Goal: Consume media (video, audio): Consume media (video, audio)

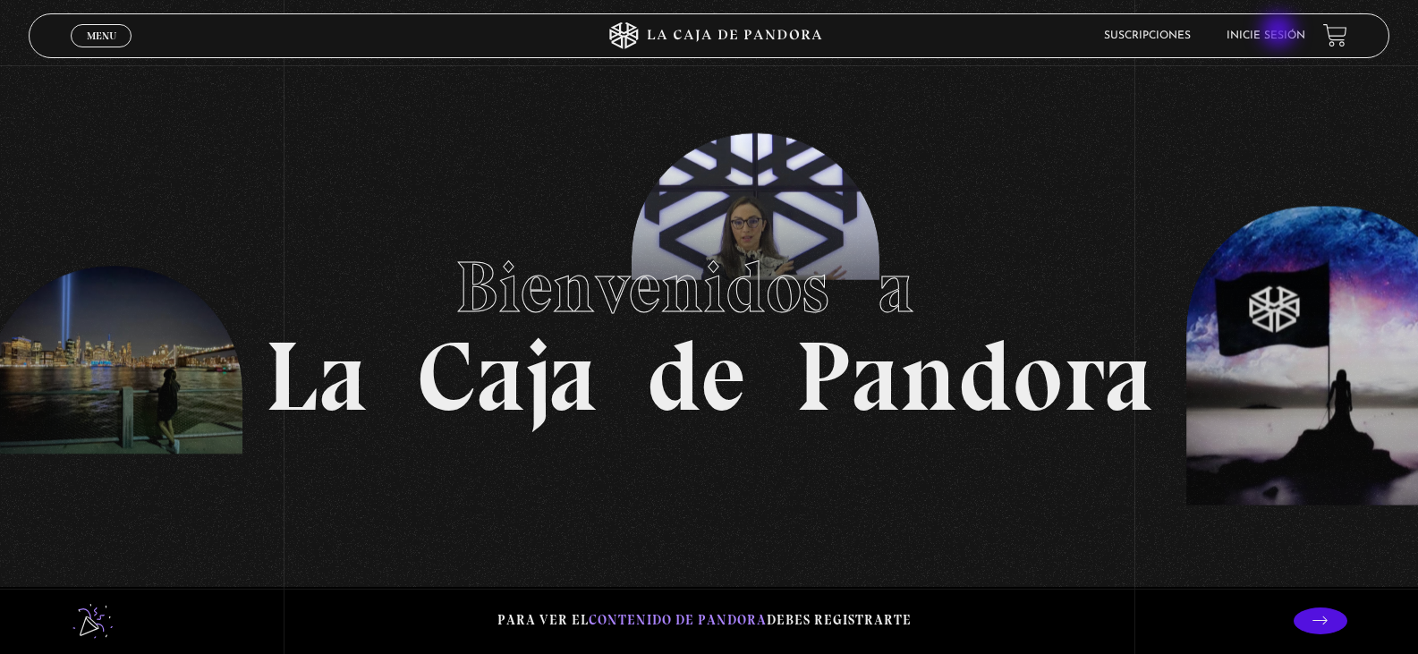
click at [1280, 32] on link "Inicie sesión" at bounding box center [1265, 35] width 79 height 11
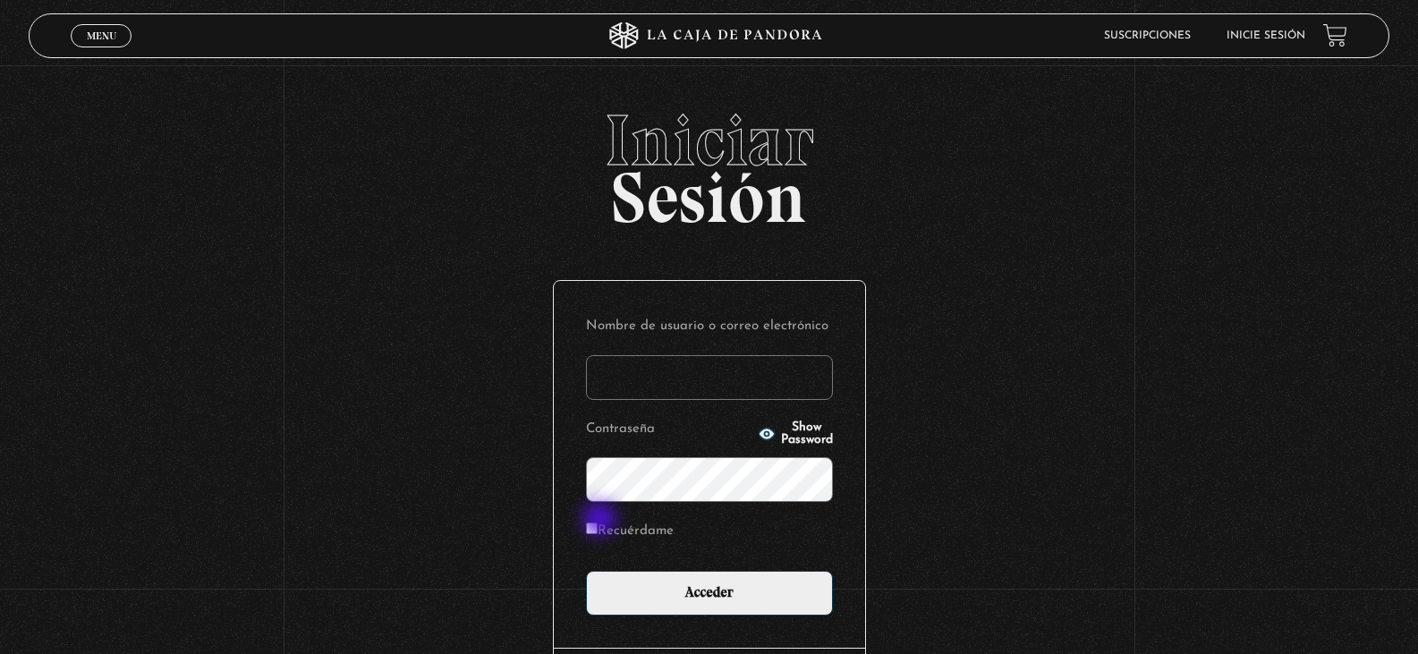
type input "[EMAIL_ADDRESS][DOMAIN_NAME]"
click at [598, 525] on input "Recuérdame" at bounding box center [592, 528] width 12 height 12
click at [595, 534] on input "Recuérdame" at bounding box center [592, 528] width 12 height 12
checkbox input "false"
click at [792, 437] on span "Show Password" at bounding box center [807, 433] width 52 height 25
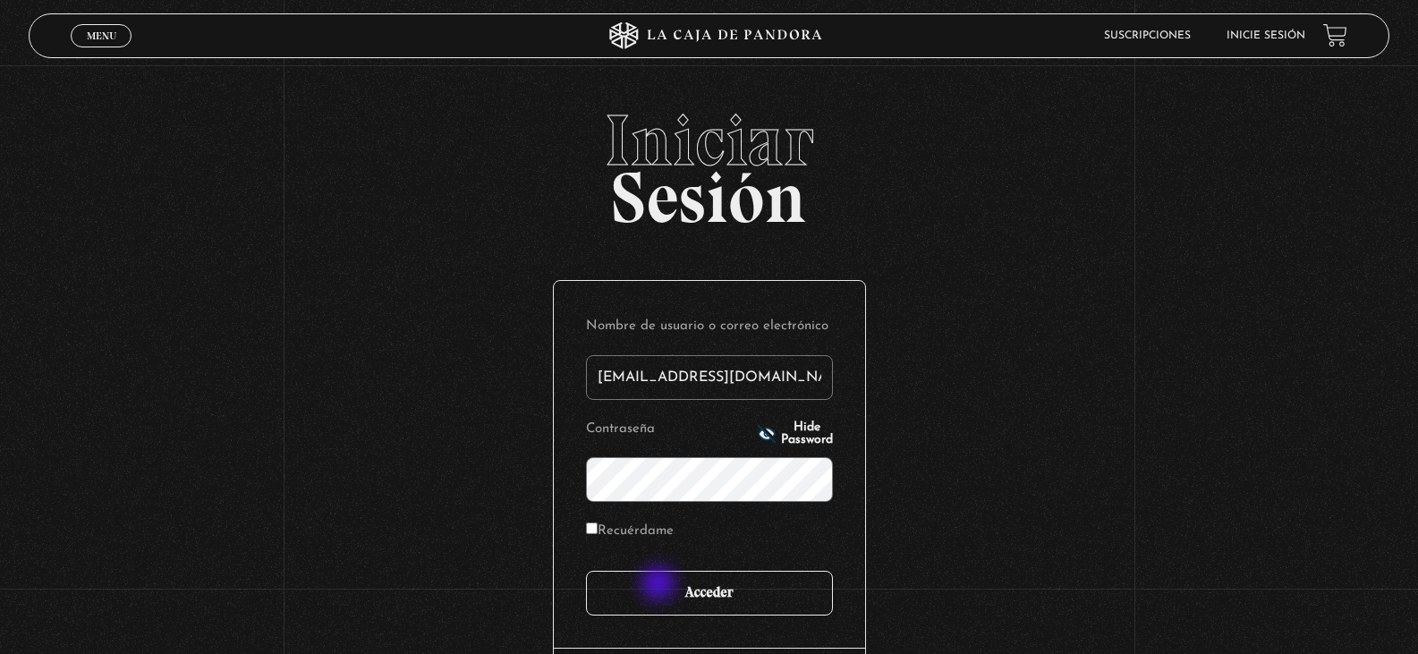
click at [660, 585] on input "Acceder" at bounding box center [709, 593] width 247 height 45
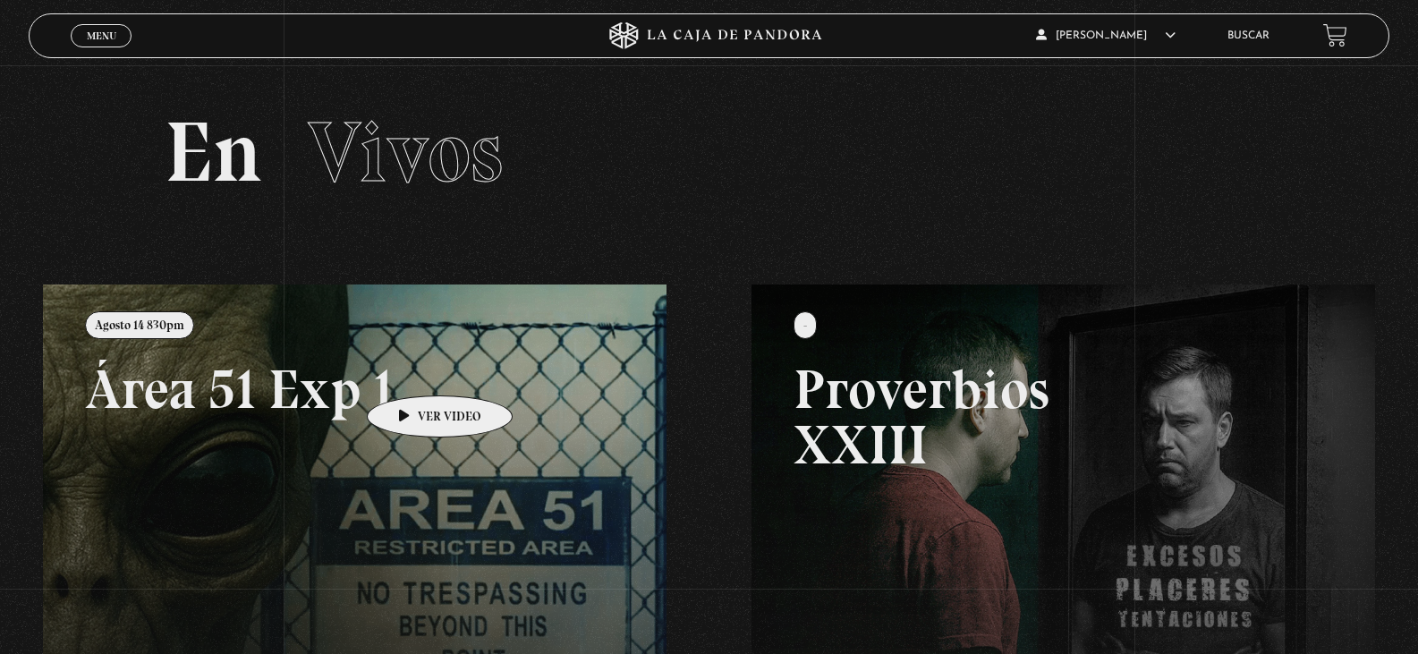
click at [411, 369] on link at bounding box center [752, 611] width 1418 height 654
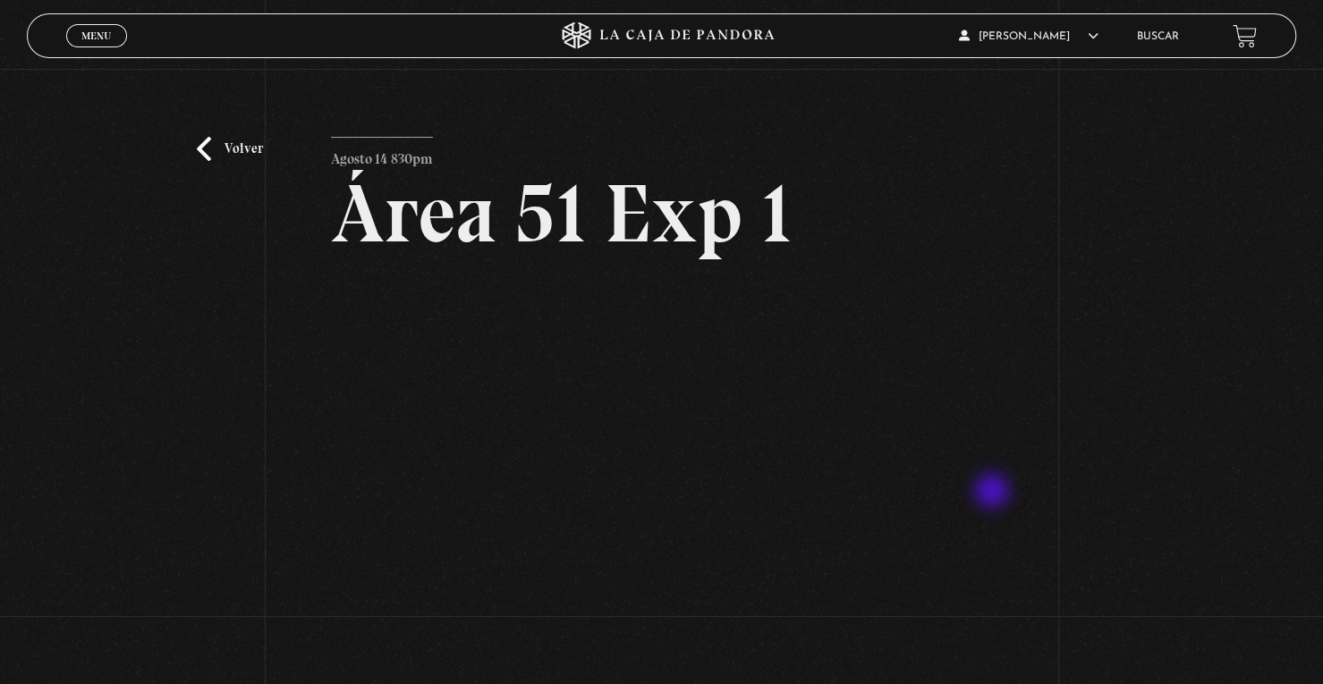
scroll to position [179, 0]
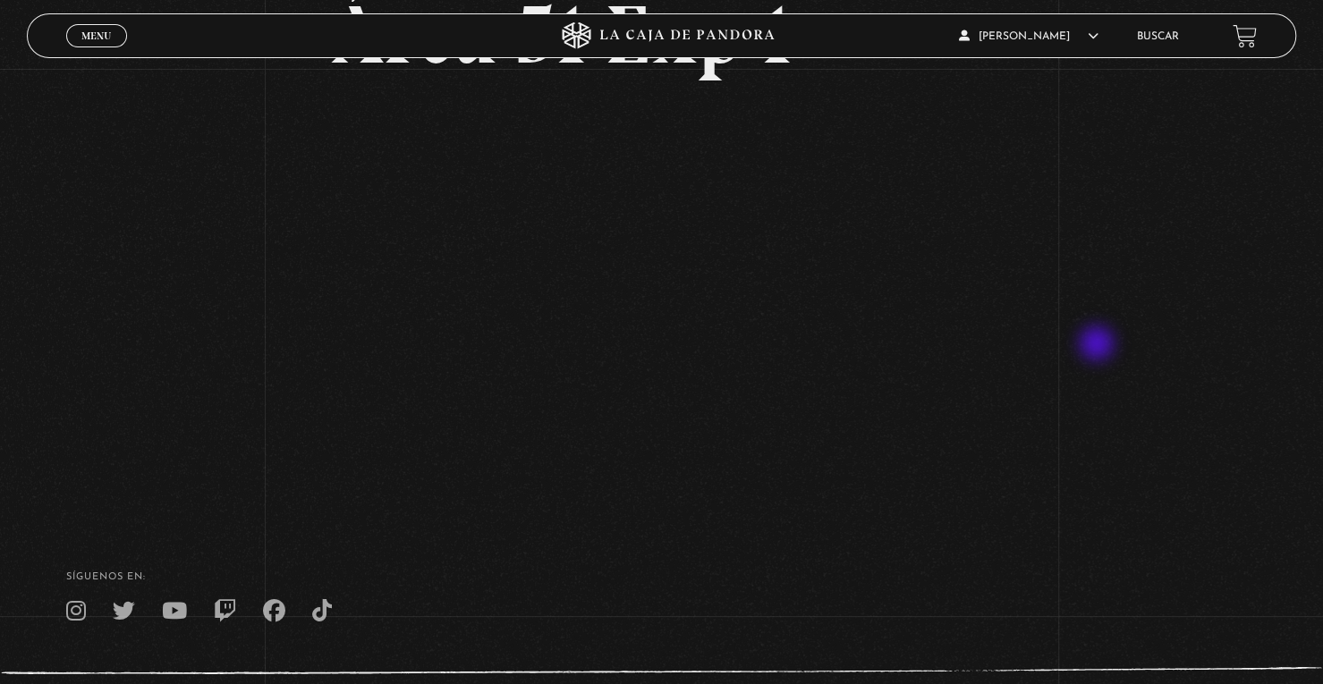
click at [1099, 345] on div "Volver Agosto 14 830pm Área 51 Exp 1" at bounding box center [661, 200] width 1323 height 621
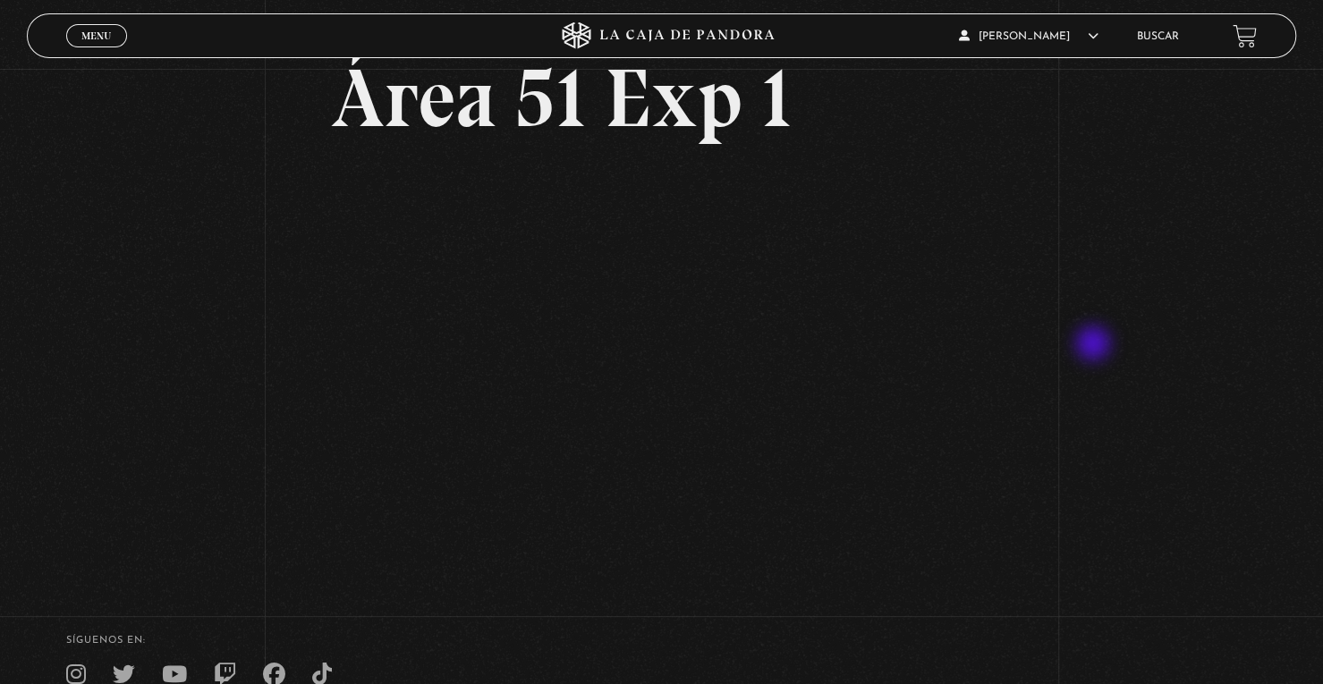
scroll to position [89, 0]
